Goal: Task Accomplishment & Management: Use online tool/utility

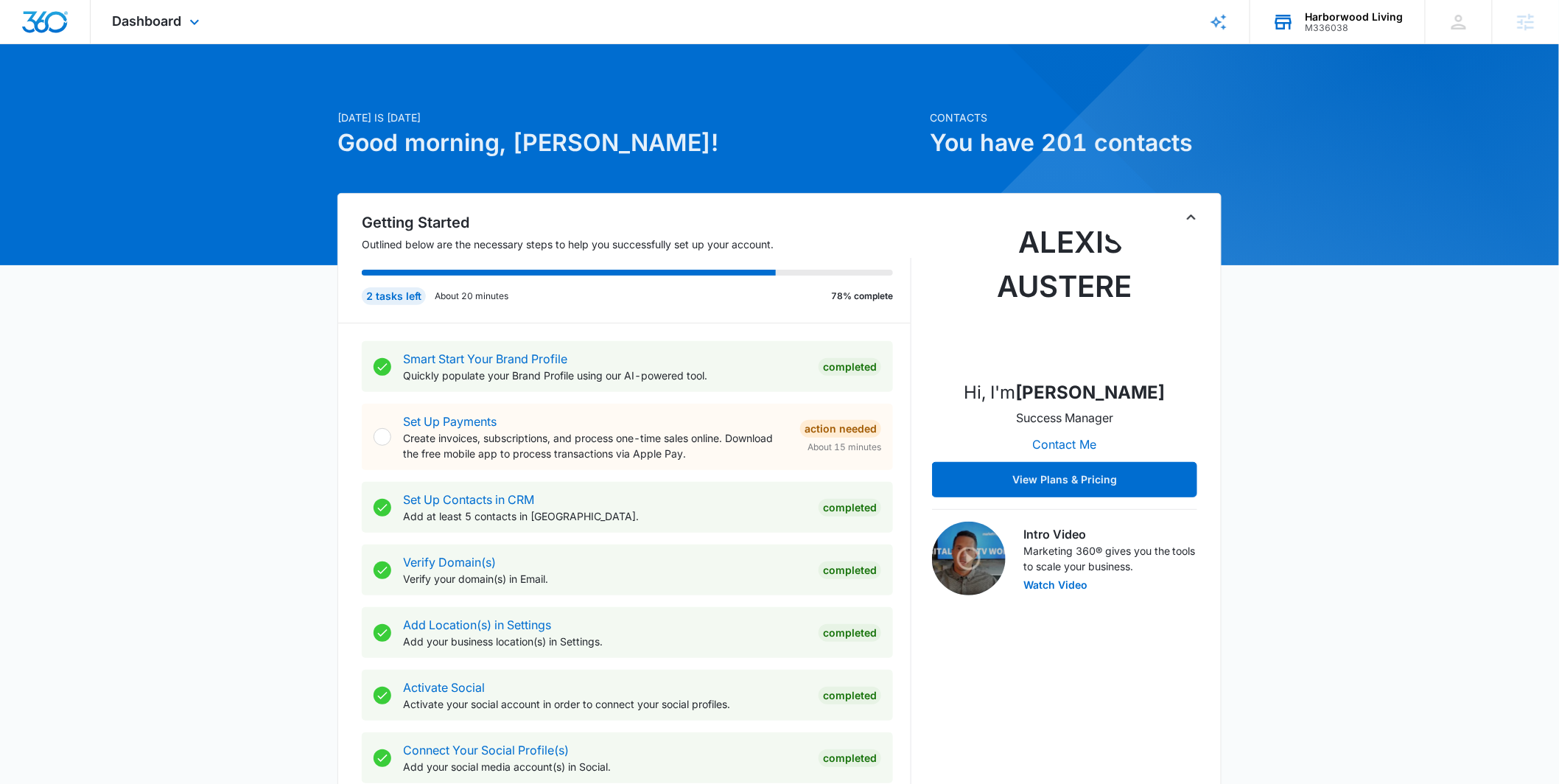
click at [1360, 27] on div "M336038" at bounding box center [1354, 28] width 98 height 10
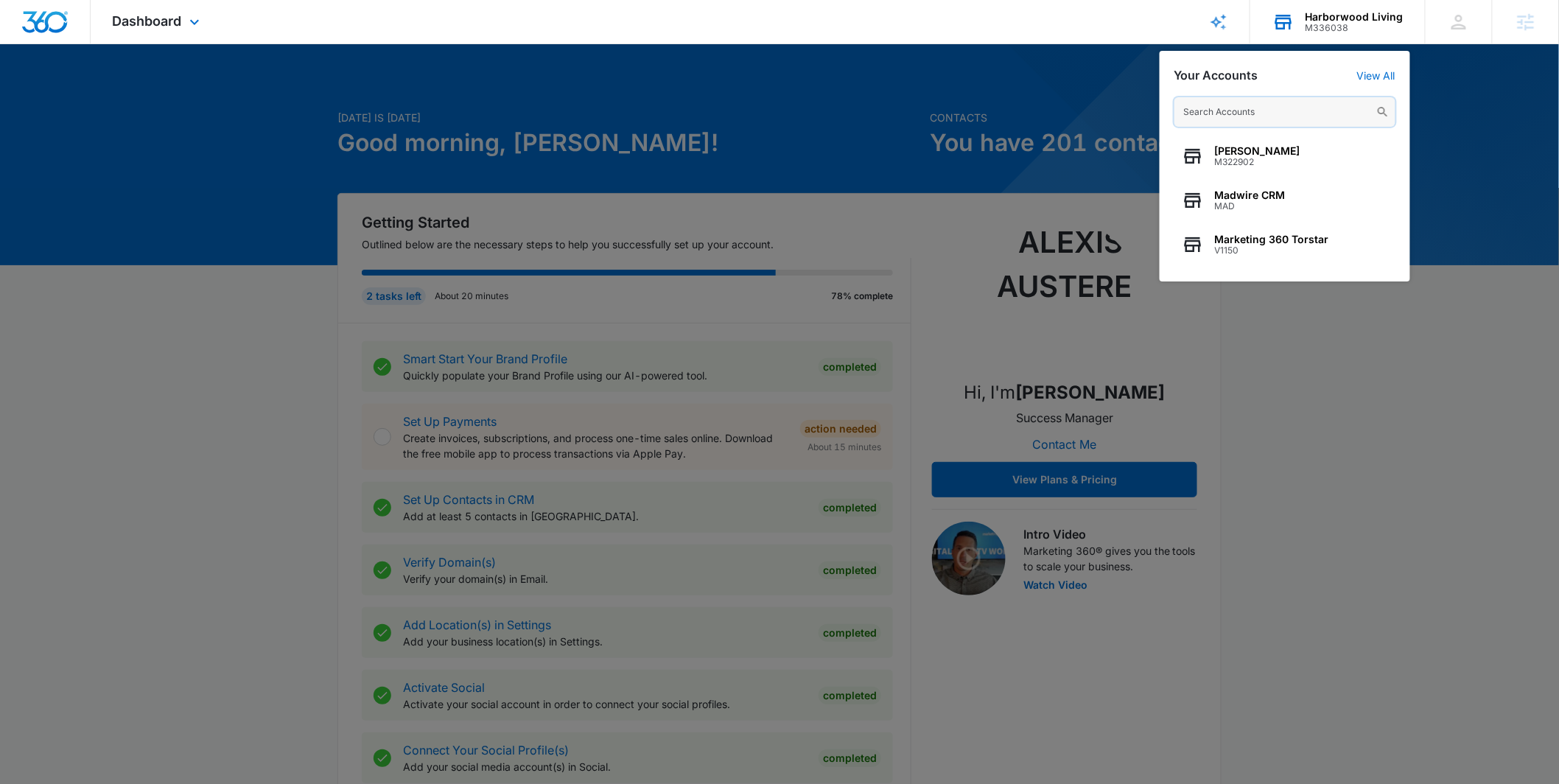
click at [1229, 114] on input "text" at bounding box center [1285, 112] width 221 height 29
click at [1059, 115] on div at bounding box center [779, 392] width 1559 height 784
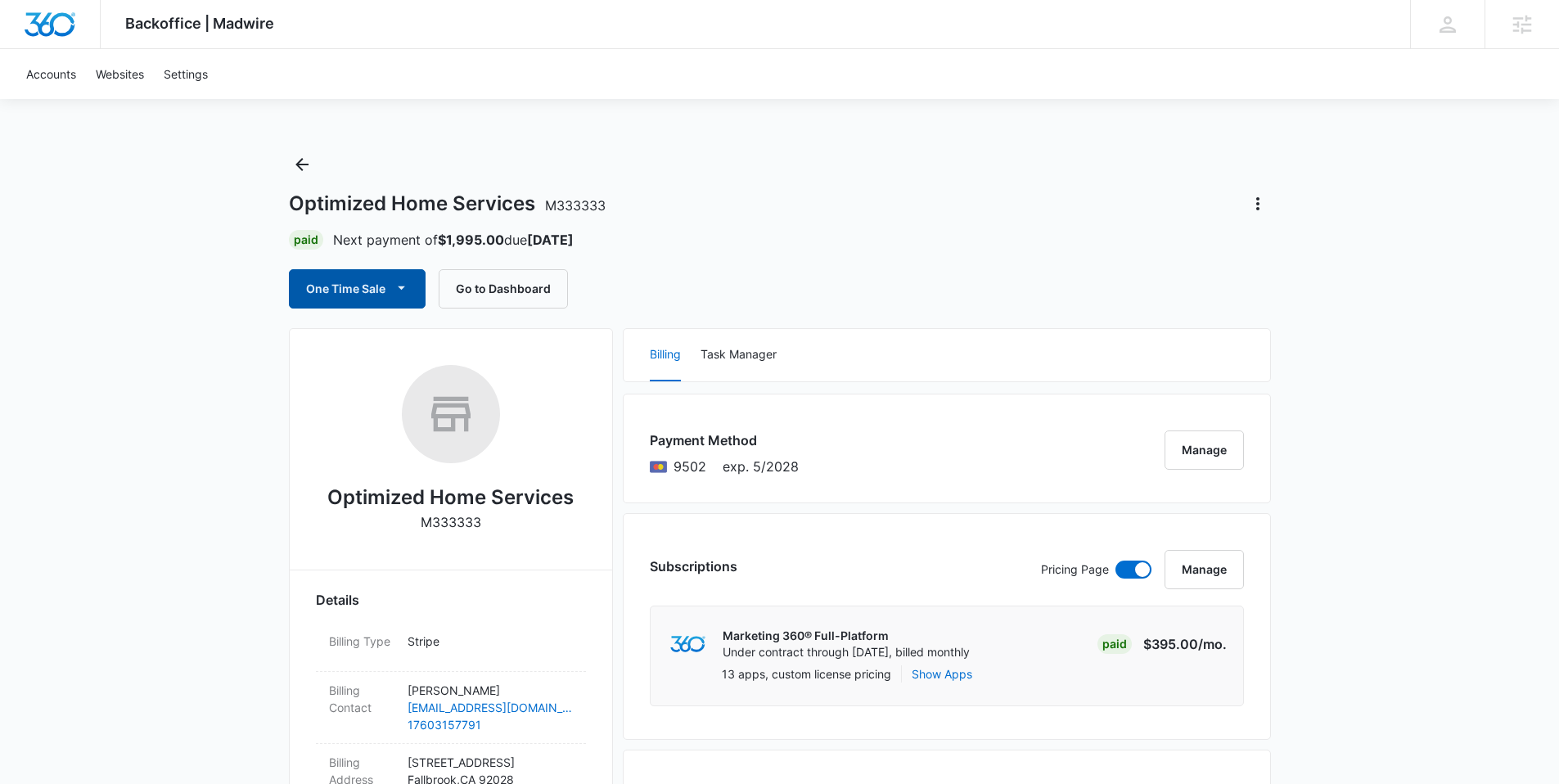
click at [408, 291] on icon "button" at bounding box center [402, 288] width 17 height 17
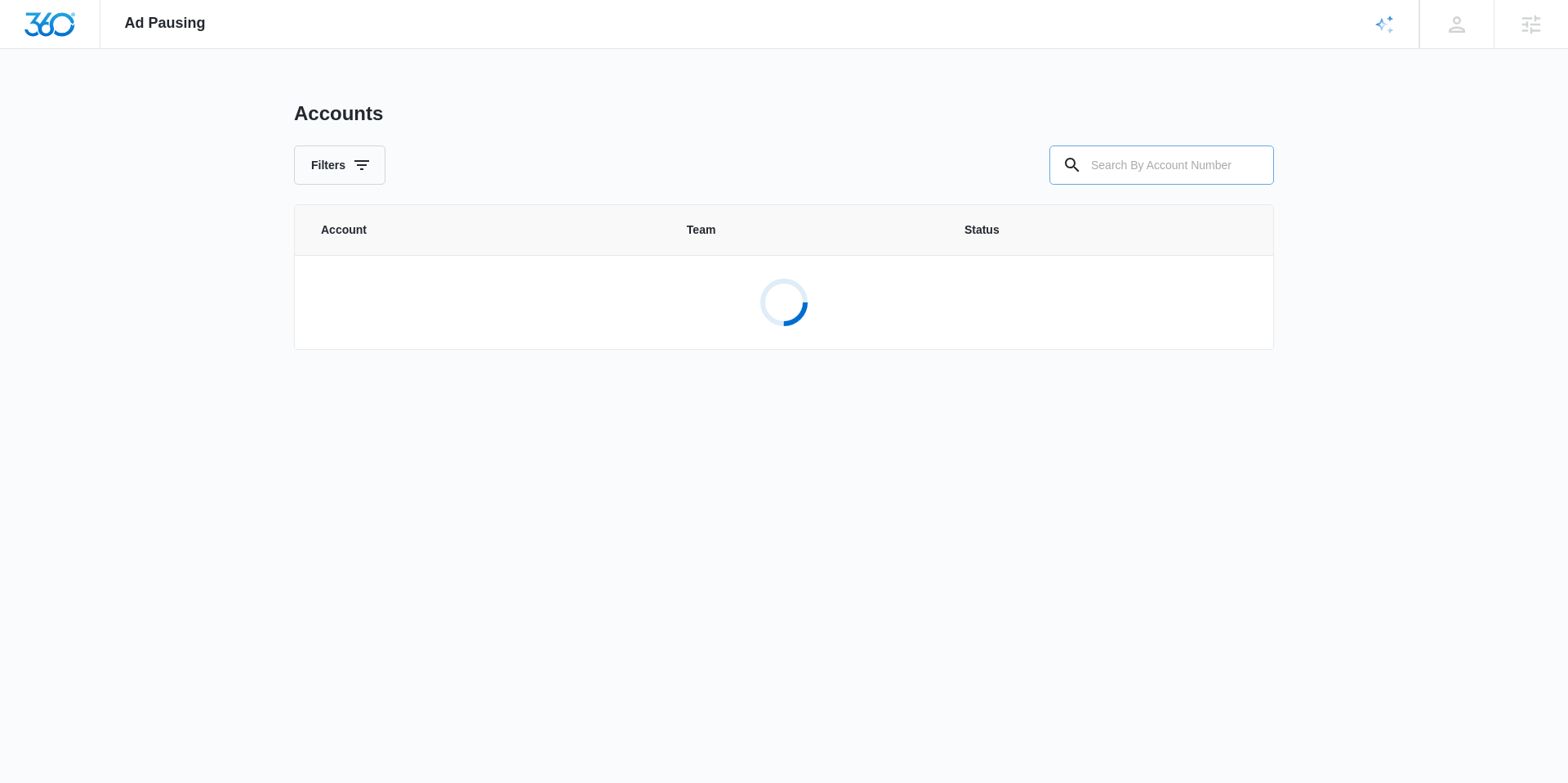
click at [1155, 165] on input "text" at bounding box center [1161, 164] width 225 height 39
paste input "M333333"
type input "M333333"
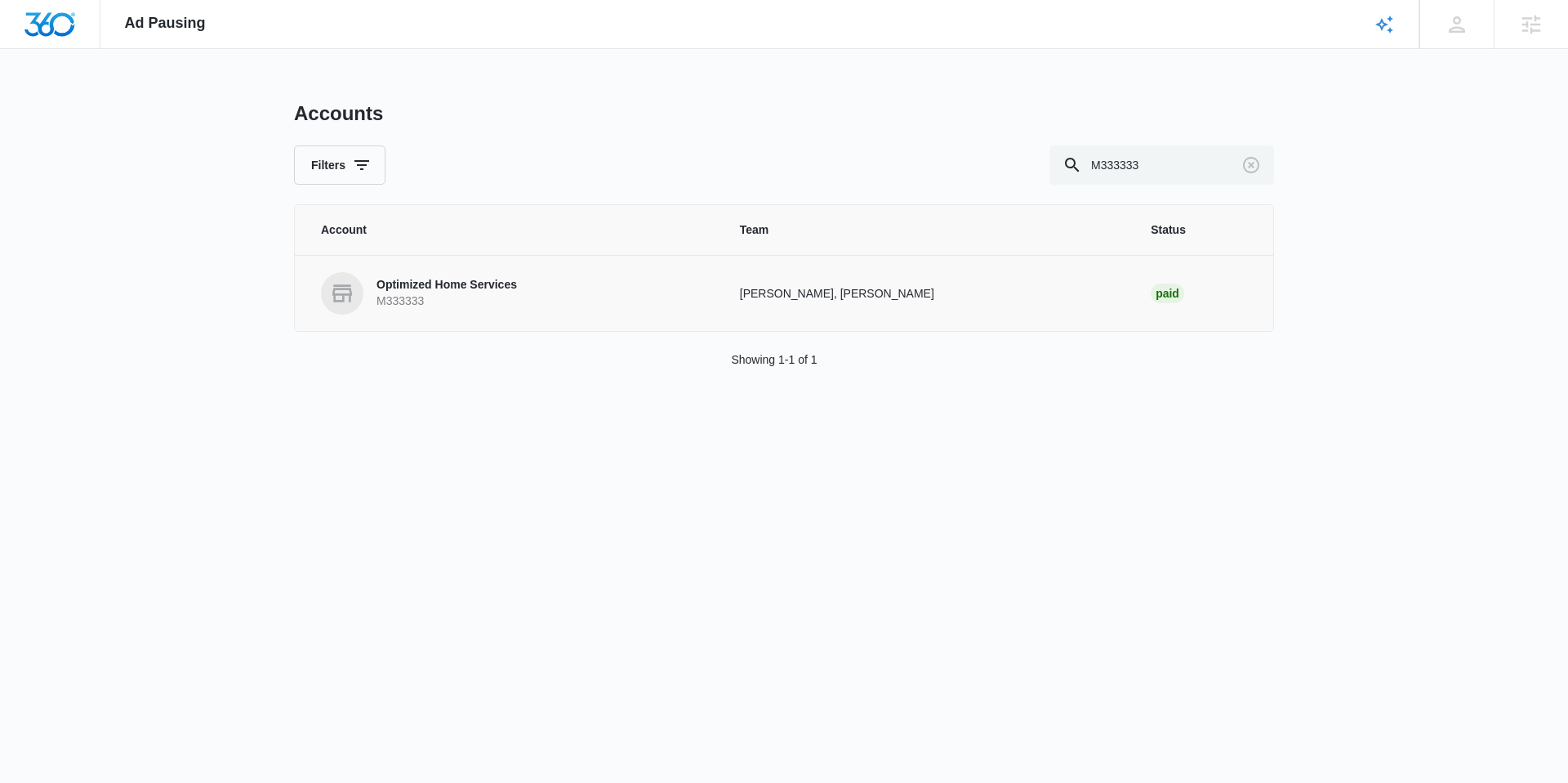
click at [395, 266] on td "Optimized Home Services M333333" at bounding box center [508, 292] width 425 height 76
click at [398, 294] on p "M333333" at bounding box center [447, 301] width 140 height 16
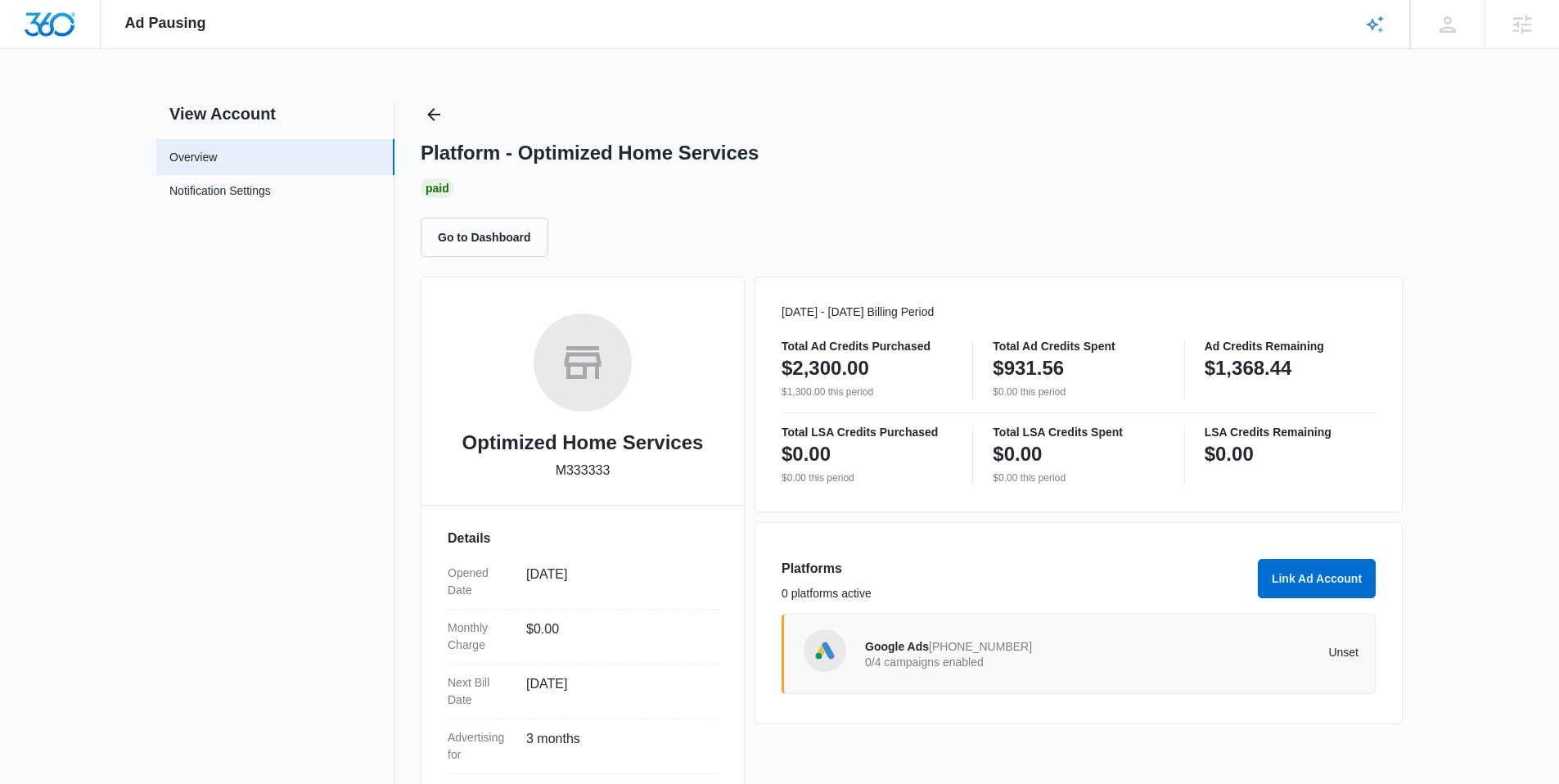
click at [870, 641] on span "Google Ads" at bounding box center [897, 646] width 64 height 13
